Goal: Task Accomplishment & Management: Manage account settings

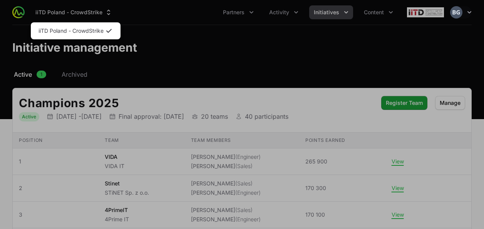
click at [65, 29] on link "iiTD Poland - CrowdStrike" at bounding box center [75, 31] width 87 height 14
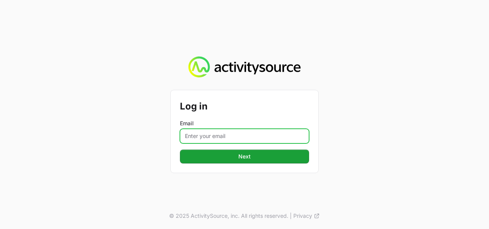
click at [211, 135] on input "Email" at bounding box center [244, 135] width 129 height 15
type input "[PERSON_NAME][EMAIL_ADDRESS][DOMAIN_NAME]"
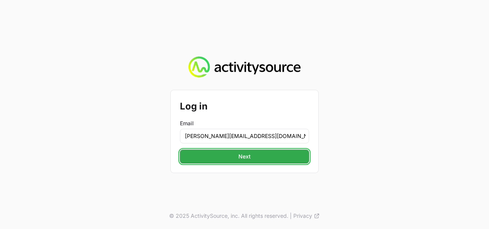
click at [259, 155] on button "Next" at bounding box center [244, 156] width 129 height 14
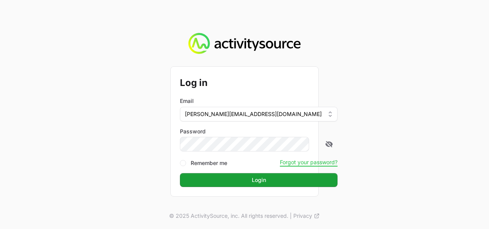
click at [180, 173] on button "Login" at bounding box center [259, 180] width 158 height 14
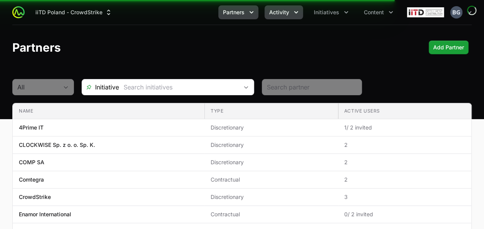
click at [277, 12] on span "Activity" at bounding box center [279, 12] width 20 height 8
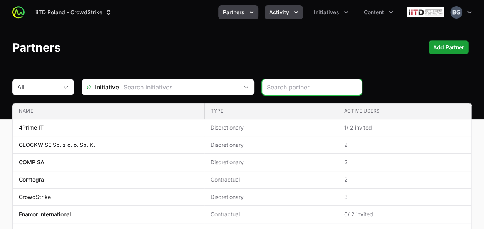
click at [279, 13] on span "Activity" at bounding box center [279, 12] width 20 height 8
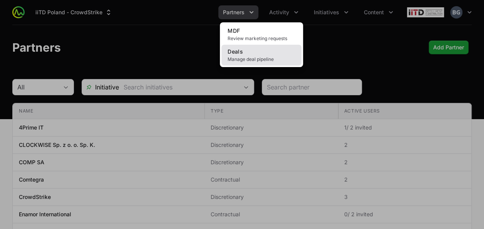
click at [270, 51] on link "Deals Manage deal pipeline" at bounding box center [261, 55] width 80 height 21
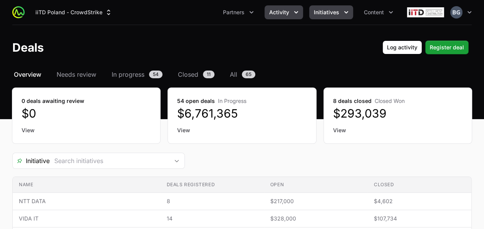
click at [329, 15] on span "Initiatives" at bounding box center [326, 12] width 25 height 8
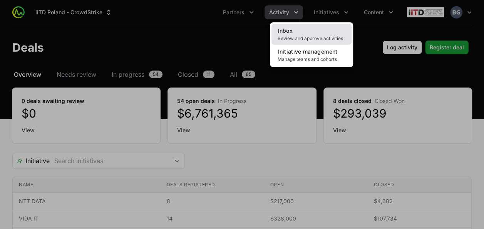
click at [322, 33] on link "Inbox Review and approve activities" at bounding box center [311, 34] width 80 height 21
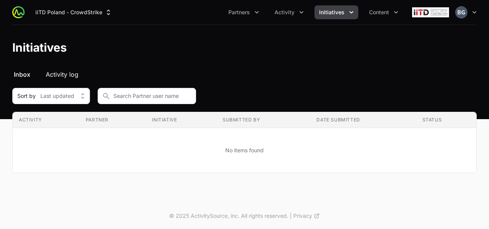
click at [72, 73] on span "Activity log" at bounding box center [62, 74] width 33 height 9
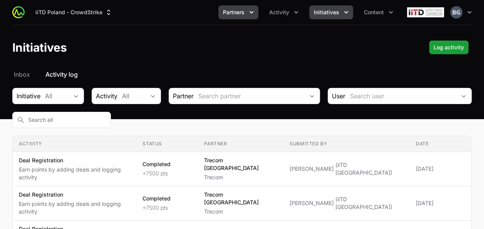
click at [247, 18] on button "Partners" at bounding box center [238, 12] width 40 height 14
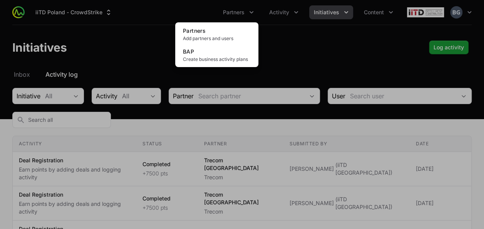
click at [272, 12] on div "Partners menu" at bounding box center [242, 114] width 484 height 229
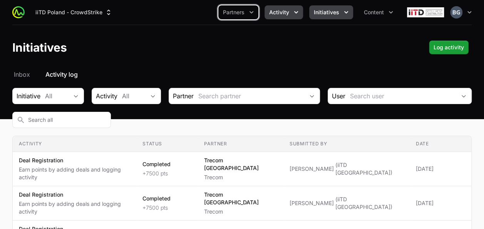
click at [272, 12] on span "Activity" at bounding box center [279, 12] width 20 height 8
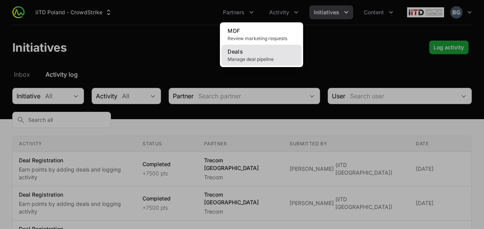
click at [268, 58] on span "Manage deal pipeline" at bounding box center [261, 59] width 68 height 6
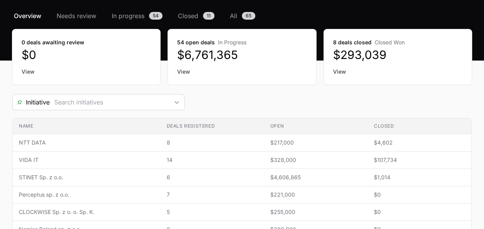
scroll to position [154, 0]
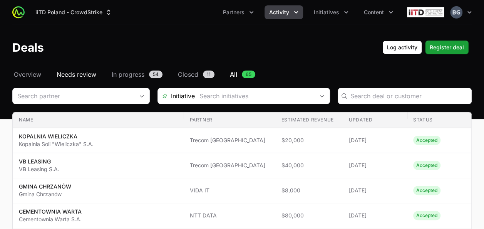
click at [73, 70] on span "Needs review" at bounding box center [77, 74] width 40 height 9
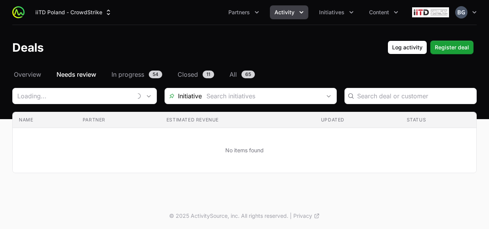
click at [44, 74] on nav "Overview Needs review In progress 54 Closed 11 All 65" at bounding box center [244, 74] width 465 height 9
click at [40, 73] on span "Overview" at bounding box center [27, 74] width 27 height 9
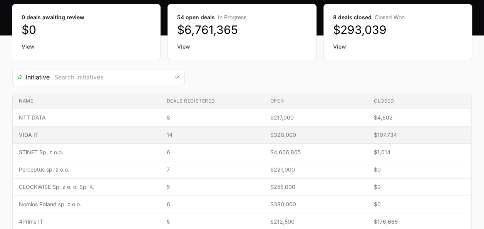
scroll to position [154, 0]
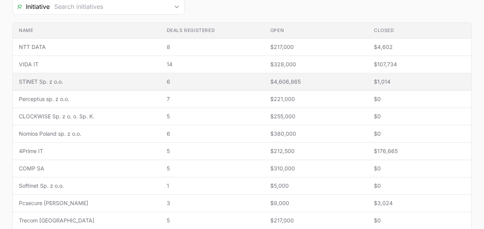
click at [53, 85] on td "Name STiNET Sp. z o.o." at bounding box center [87, 81] width 148 height 17
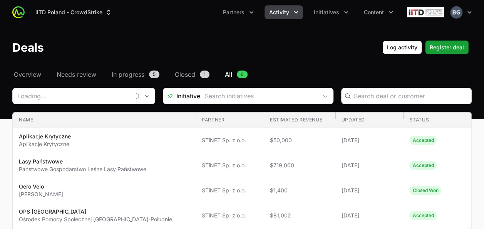
type input "STiNET Sp. z o.o."
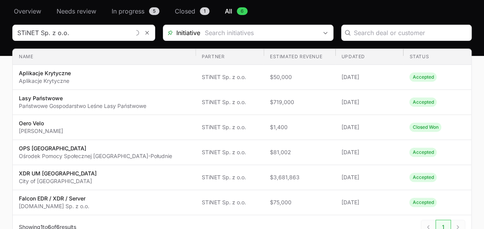
scroll to position [77, 0]
